Goal: Manage account settings

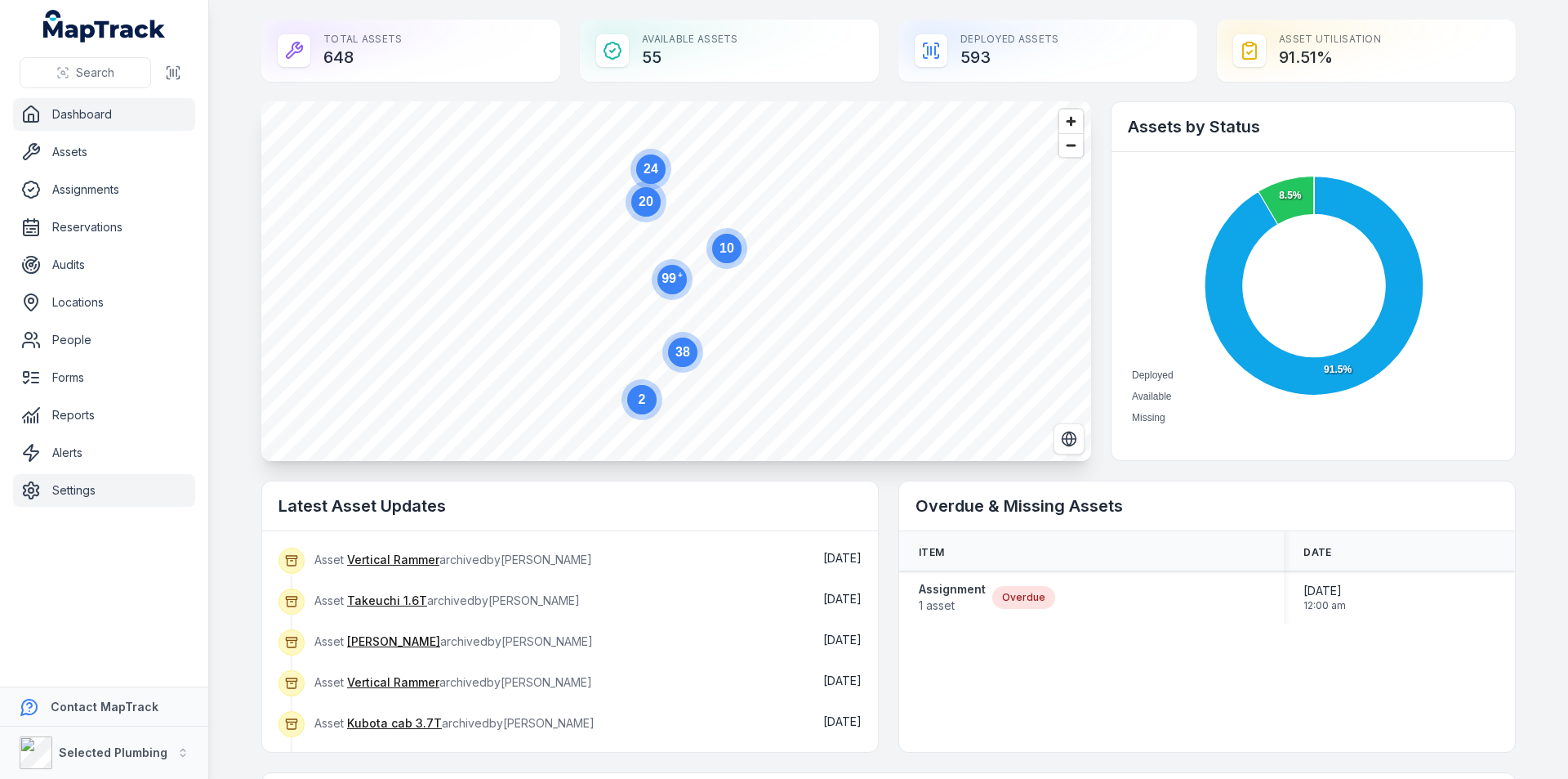
click at [85, 493] on link "Settings" at bounding box center [104, 491] width 182 height 33
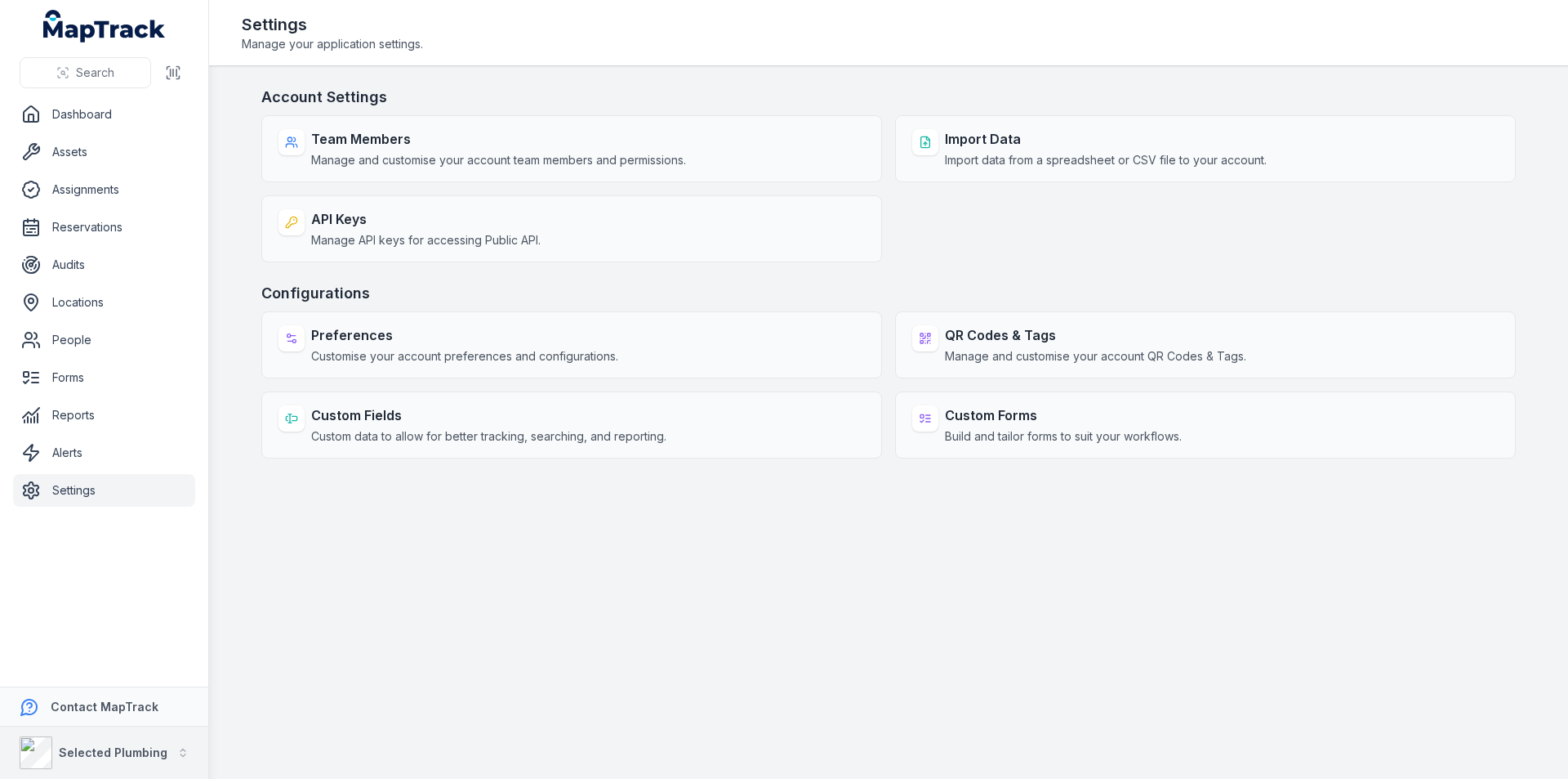
click at [92, 750] on strong "Selected Plumbing" at bounding box center [113, 752] width 109 height 14
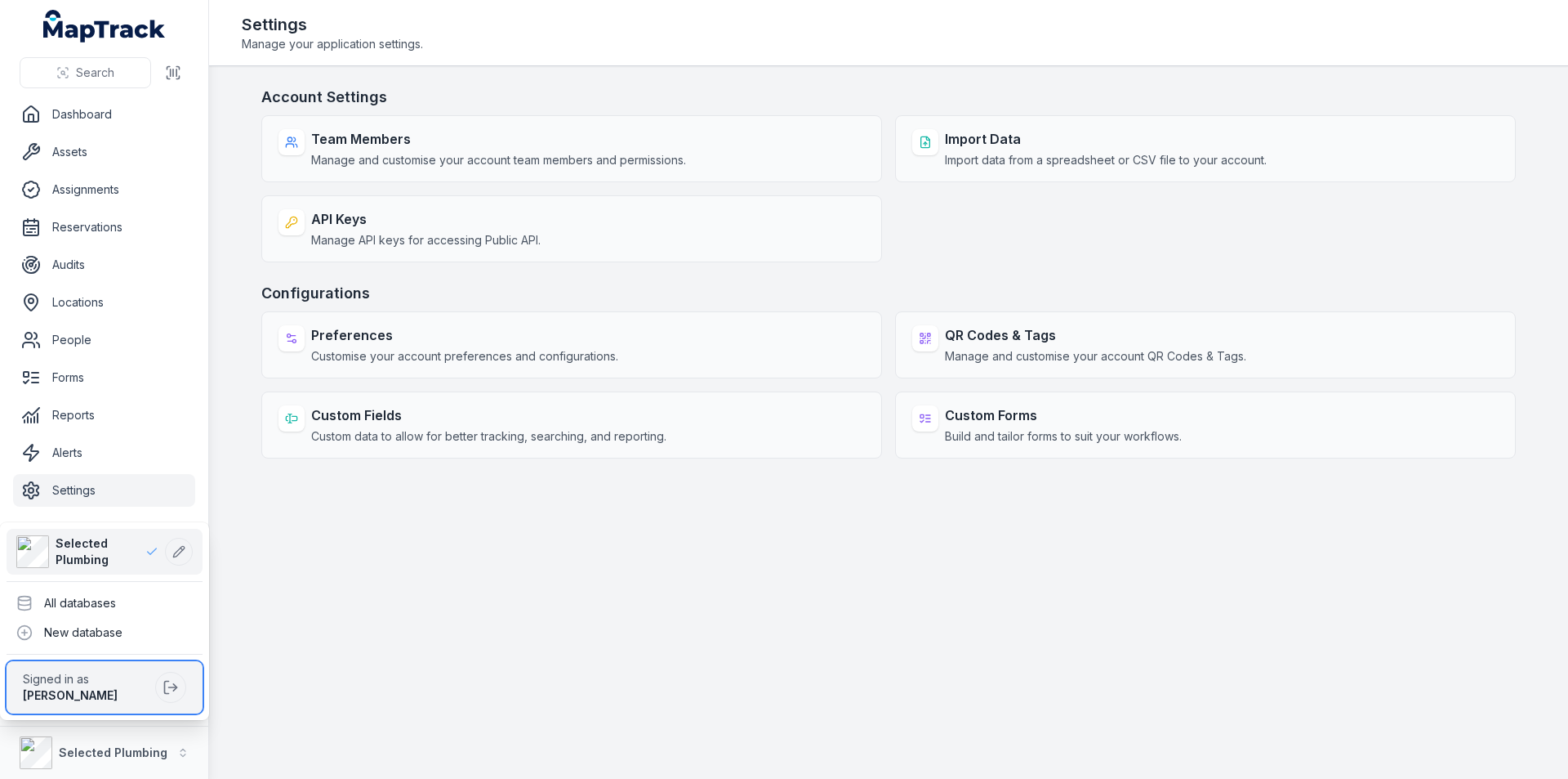
click at [74, 682] on span "Signed in as" at bounding box center [85, 679] width 126 height 16
